Goal: Transaction & Acquisition: Purchase product/service

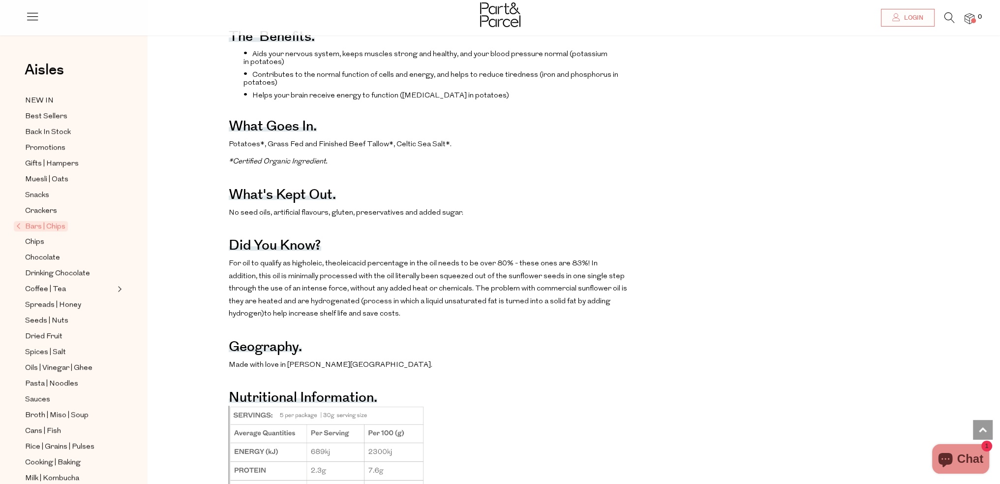
scroll to position [394, 0]
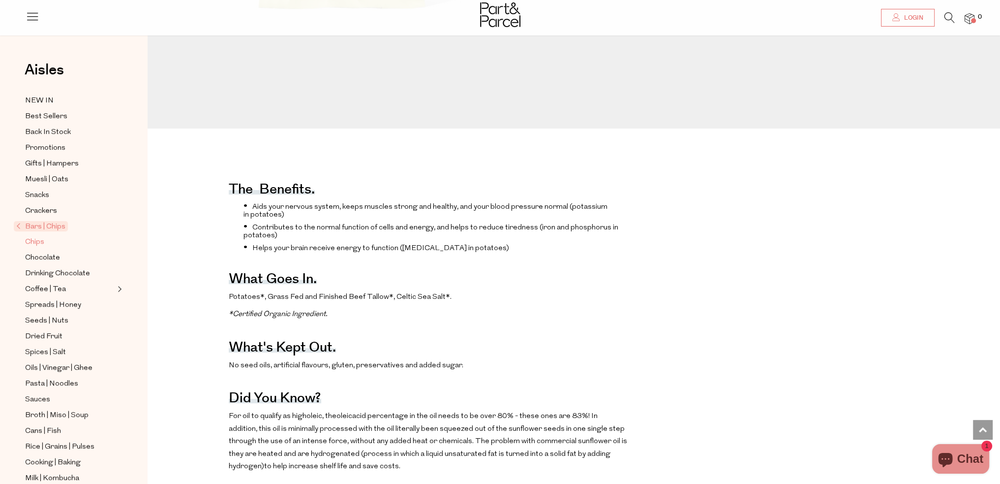
click at [30, 244] on span "Chips" at bounding box center [34, 242] width 19 height 12
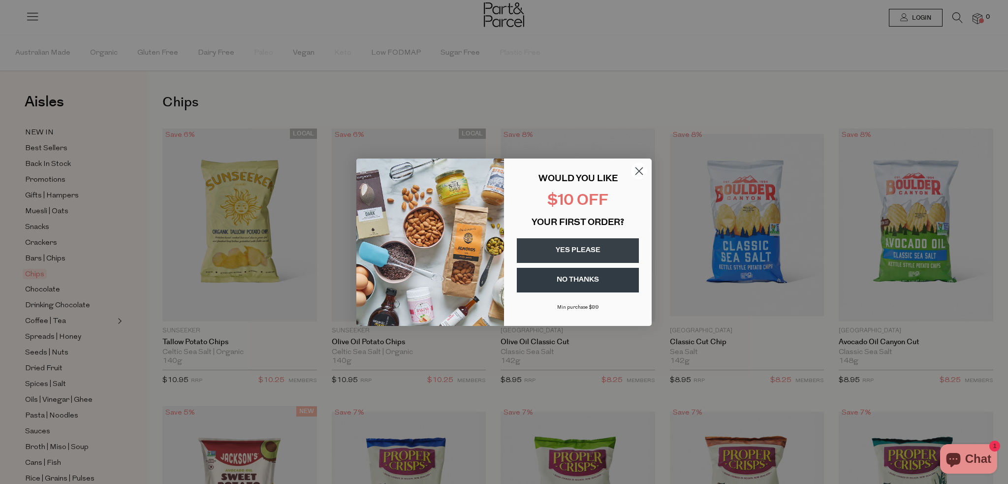
click at [639, 171] on circle "Close dialog" at bounding box center [639, 170] width 16 height 16
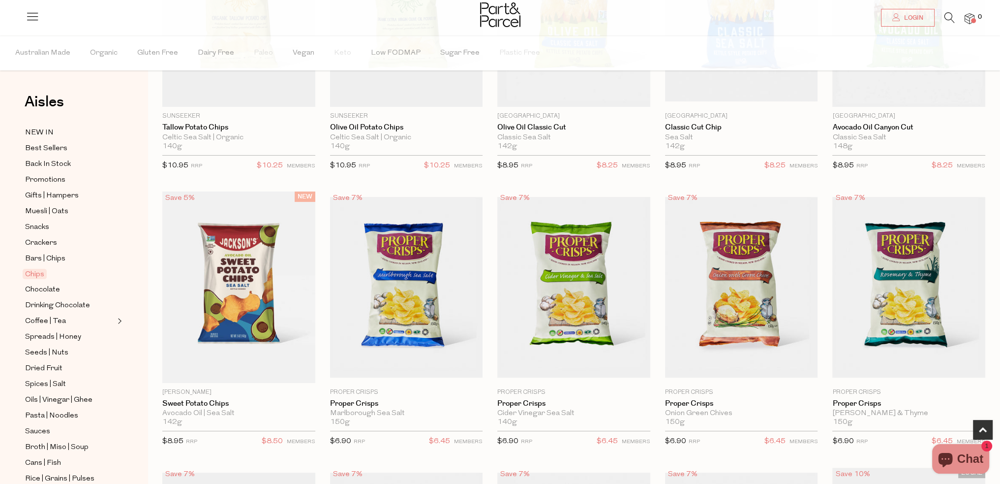
scroll to position [197, 0]
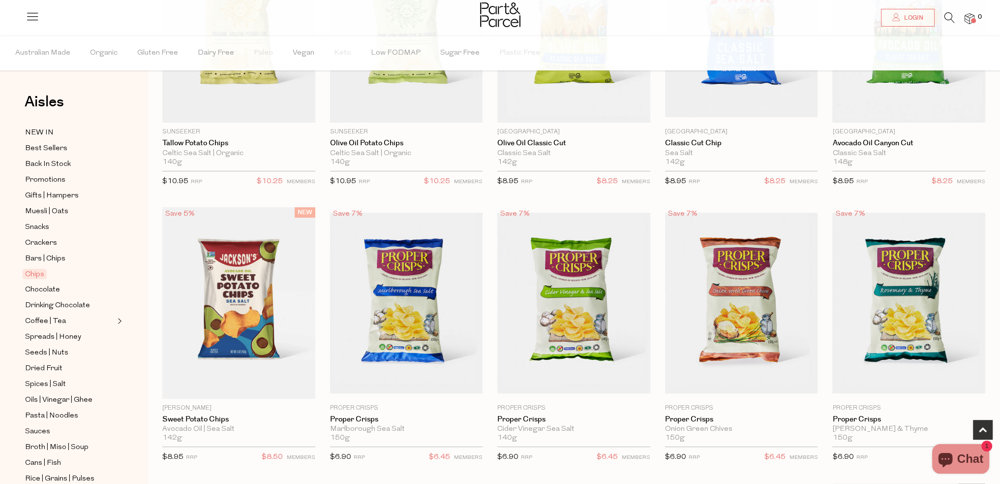
click at [578, 315] on img at bounding box center [574, 303] width 153 height 181
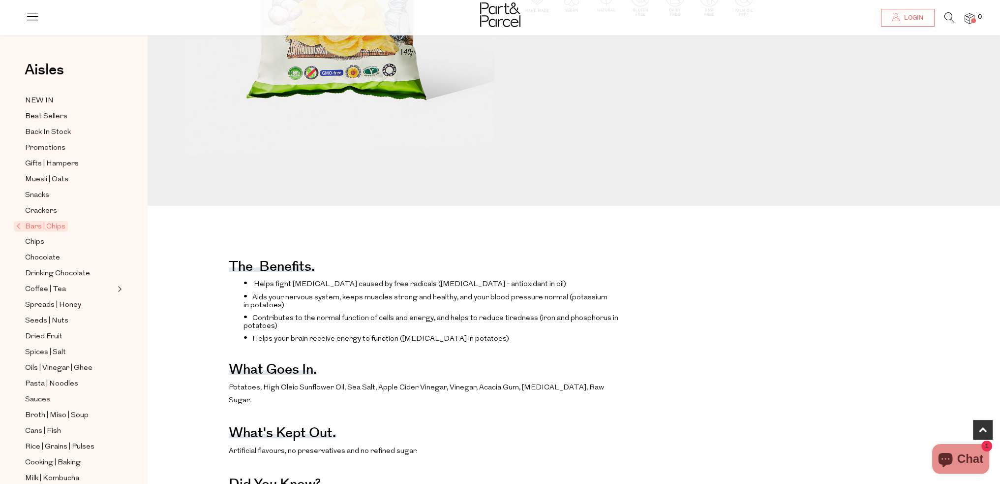
scroll to position [344, 0]
